Goal: Information Seeking & Learning: Learn about a topic

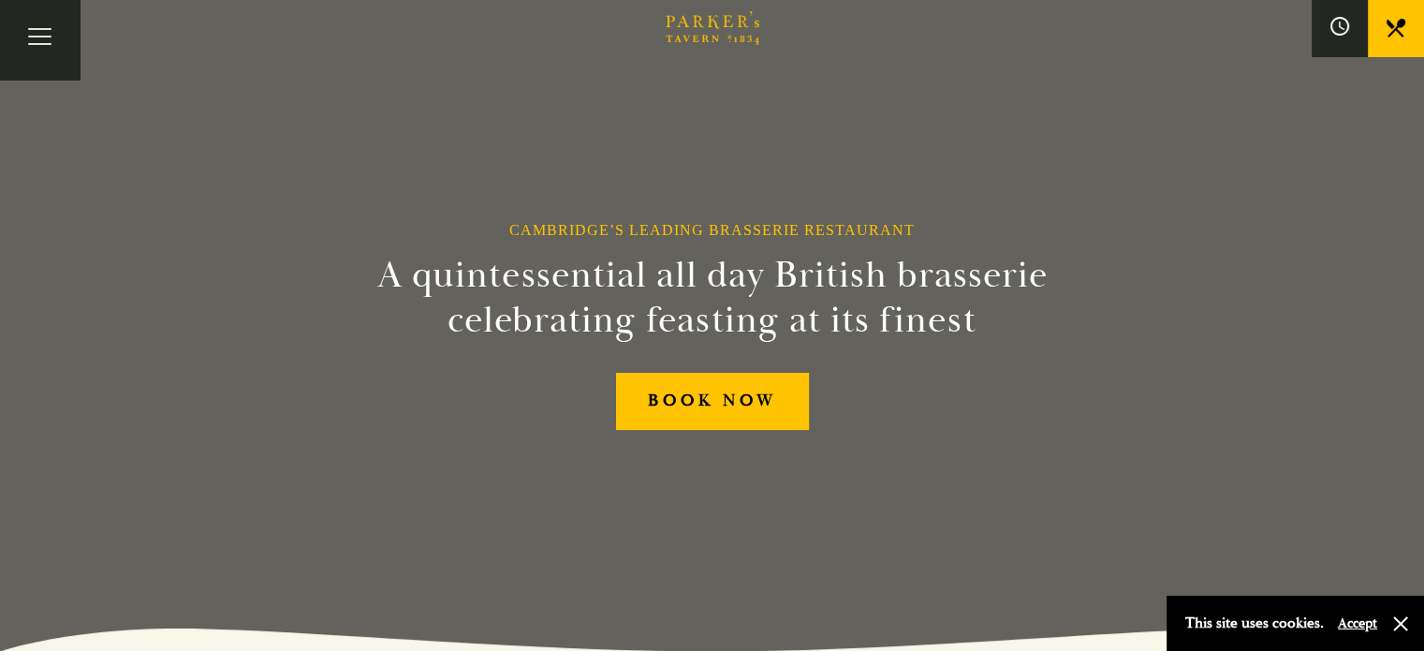
click at [0, 0] on link "Restaurant" at bounding box center [0, 0] width 0 height 0
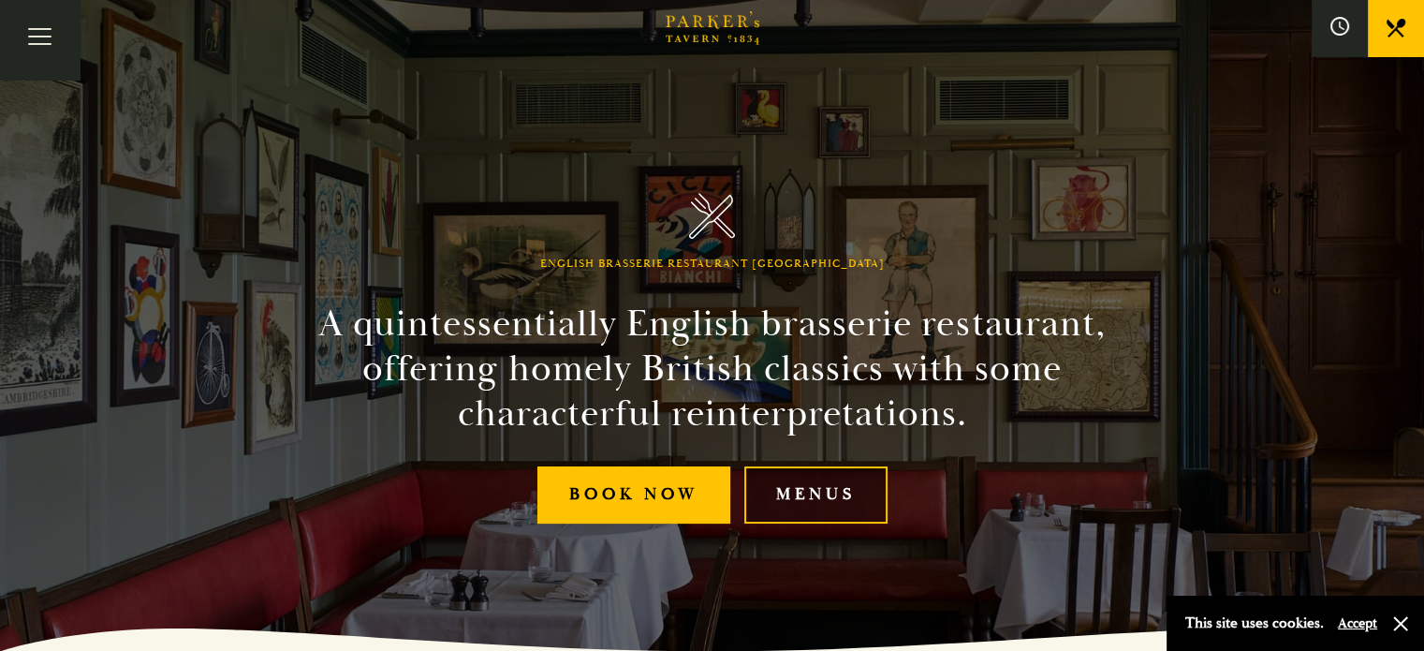
click at [806, 487] on link "Menus" at bounding box center [815, 494] width 143 height 57
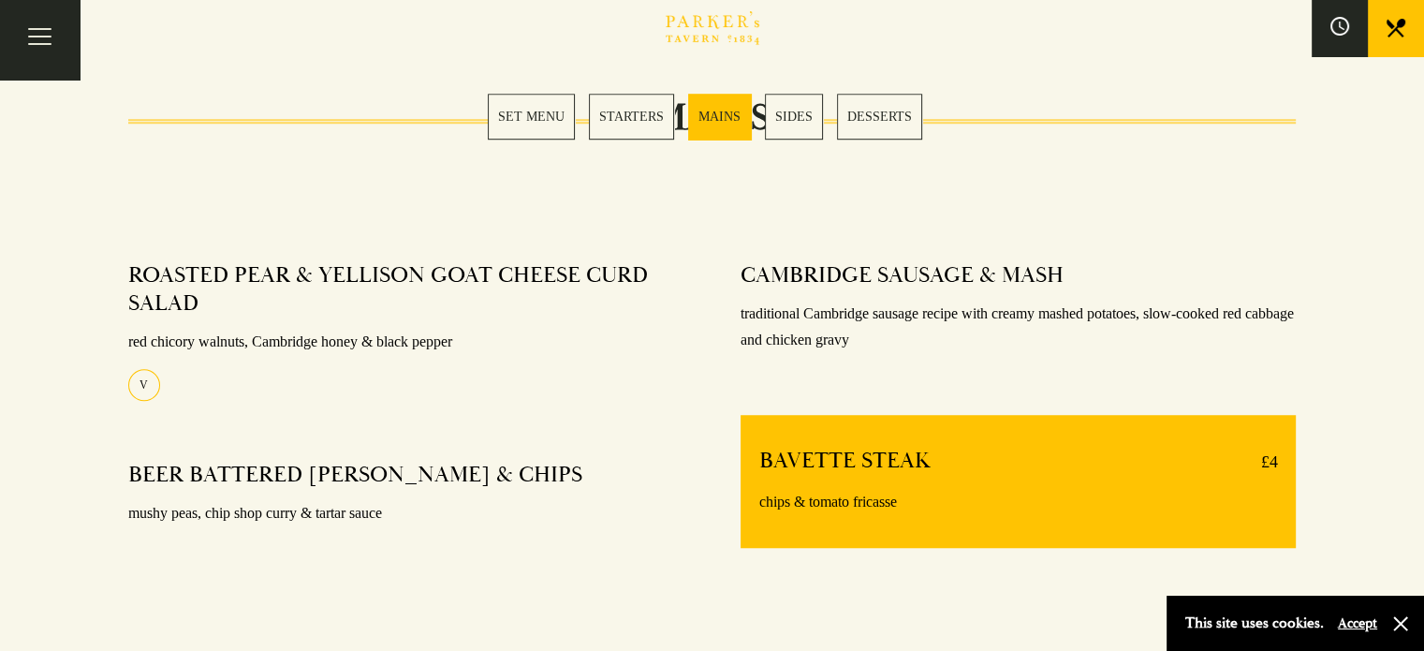
scroll to position [1339, 0]
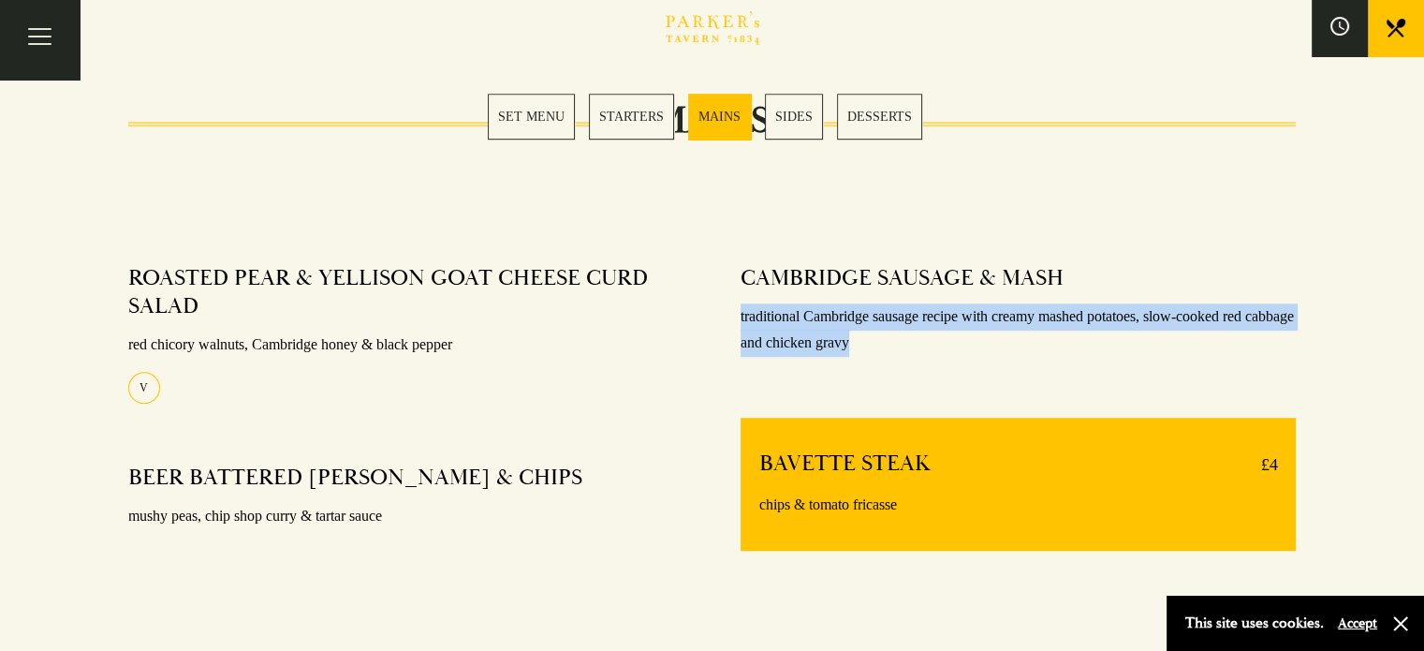
drag, startPoint x: 928, startPoint y: 343, endPoint x: 739, endPoint y: 304, distance: 192.9
click at [739, 304] on div "CAMBRIDGE SAUSAGE & MASH traditional Cambridge sausage recipe with creamy mashe…" at bounding box center [1018, 424] width 612 height 347
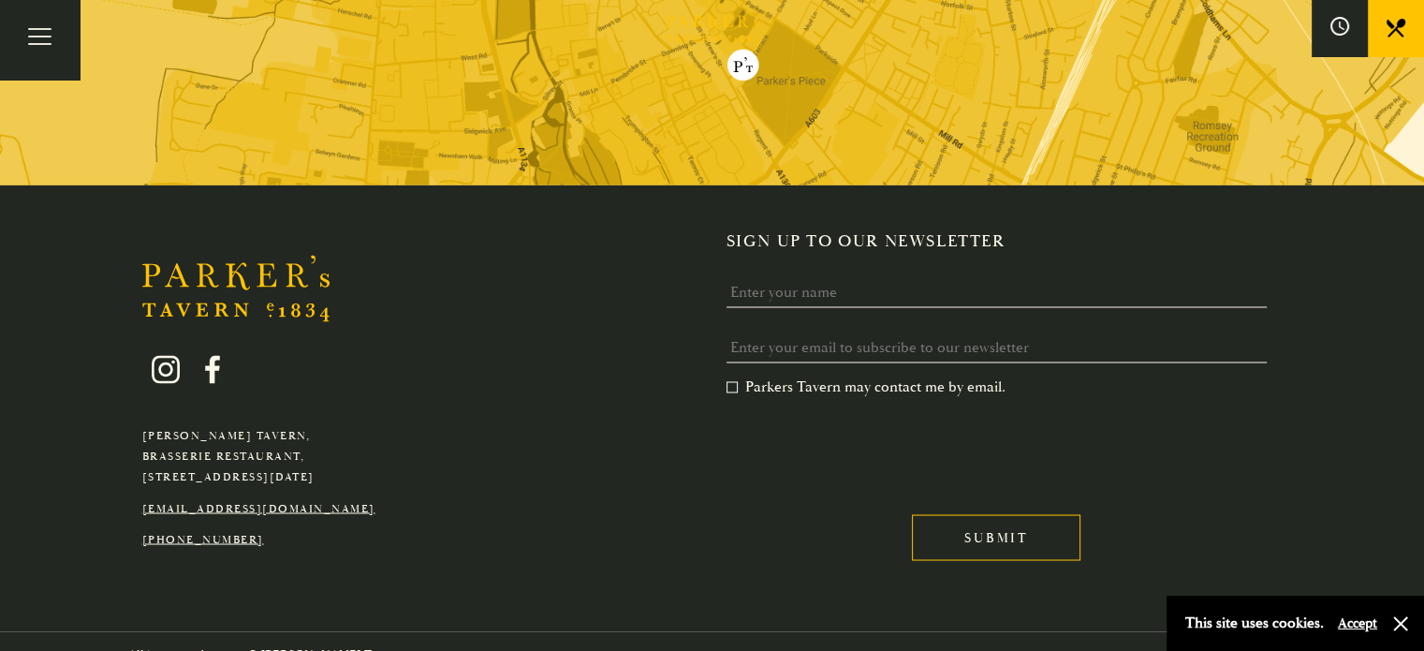
scroll to position [3094, 0]
